Goal: Complete application form

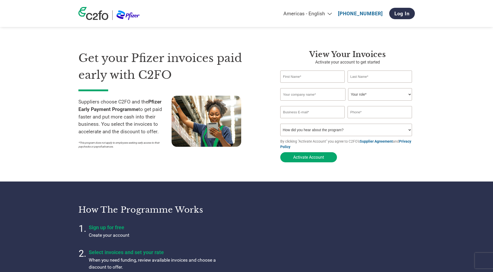
select select "en-[GEOGRAPHIC_DATA]"
click at [326, 79] on input "text" at bounding box center [313, 76] width 65 height 12
type input "[PERSON_NAME]"
click at [360, 76] on input "text" at bounding box center [380, 76] width 65 height 12
type input "southern"
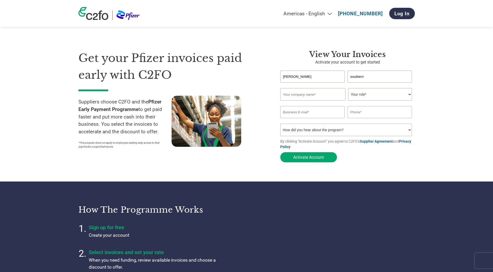
click at [328, 95] on input "text" at bounding box center [313, 94] width 65 height 12
type input "Origen Financial Services"
click at [357, 95] on select "Your role* CFO Controller Credit Manager Finance Director Treasurer CEO Preside…" at bounding box center [380, 94] width 64 height 12
select select "ACCOUNTS_RECEIVABLE"
click at [348, 88] on select "Your role* CFO Controller Credit Manager Finance Director Treasurer CEO Preside…" at bounding box center [380, 94] width 64 height 12
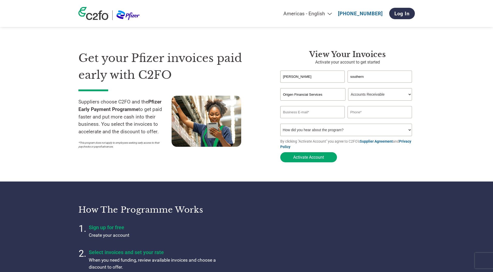
click at [308, 112] on input "email" at bounding box center [313, 112] width 65 height 12
type input "[EMAIL_ADDRESS][DOMAIN_NAME]"
click at [374, 109] on input "text" at bounding box center [380, 112] width 65 height 12
type input "0344 209 3244"
click at [394, 130] on select "How did you hear about the program? Received a letter Email Social Media Online…" at bounding box center [347, 130] width 132 height 12
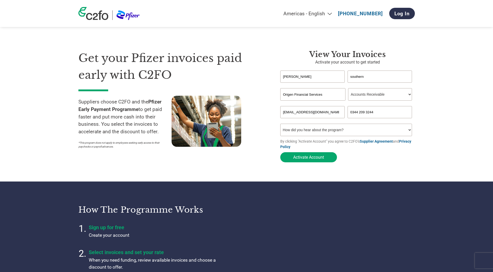
select select "Email"
click at [281, 124] on select "How did you hear about the program? Received a letter Email Social Media Online…" at bounding box center [347, 130] width 132 height 12
click at [314, 158] on button "Activate Account" at bounding box center [309, 157] width 57 height 10
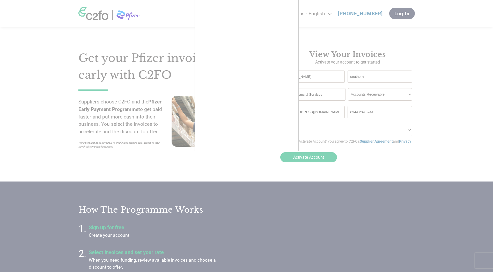
click at [377, 158] on div at bounding box center [246, 136] width 493 height 272
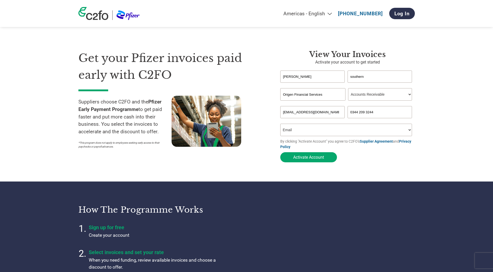
drag, startPoint x: 306, startPoint y: 112, endPoint x: 350, endPoint y: 113, distance: 44.6
click at [350, 113] on div "[EMAIL_ADDRESS][DOMAIN_NAME] 0344 209 3244" at bounding box center [348, 112] width 135 height 12
type input "[EMAIL_ADDRESS][DOMAIN_NAME]"
click at [319, 159] on button "Activate Account" at bounding box center [309, 157] width 57 height 10
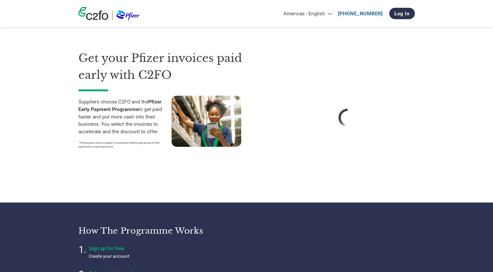
select select "en-[GEOGRAPHIC_DATA]"
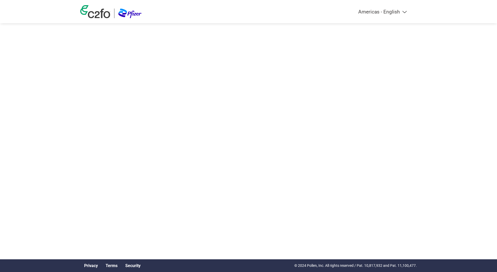
select select "en-[GEOGRAPHIC_DATA]"
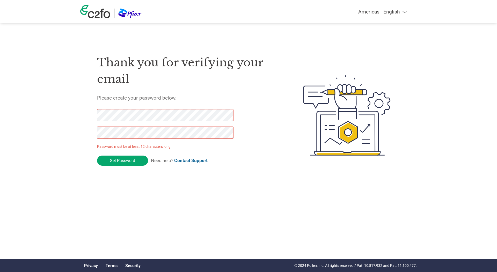
drag, startPoint x: 136, startPoint y: 160, endPoint x: 32, endPoint y: 121, distance: 111.5
click at [39, 121] on div "Americas - English Américas - Español Américas - Português Amériques - Français…" at bounding box center [248, 94] width 497 height 189
click at [76, 134] on div "Americas - English Américas - Español Américas - Português Amériques - Français…" at bounding box center [248, 94] width 497 height 189
click at [115, 159] on input "Set Password" at bounding box center [122, 160] width 51 height 10
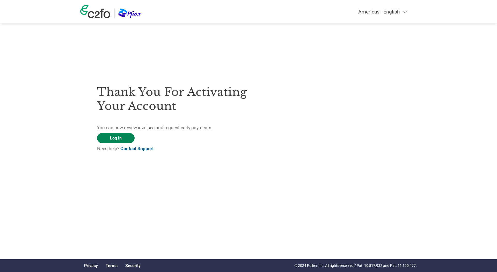
click at [119, 138] on link "Log In" at bounding box center [116, 138] width 38 height 10
